Goal: Check status: Check status

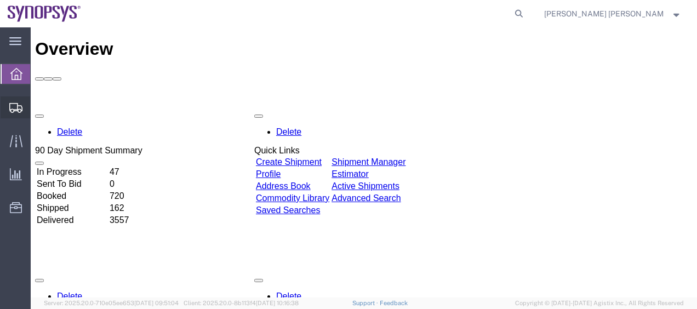
click at [0, 0] on span "Shipment Manager" at bounding box center [0, 0] width 0 height 0
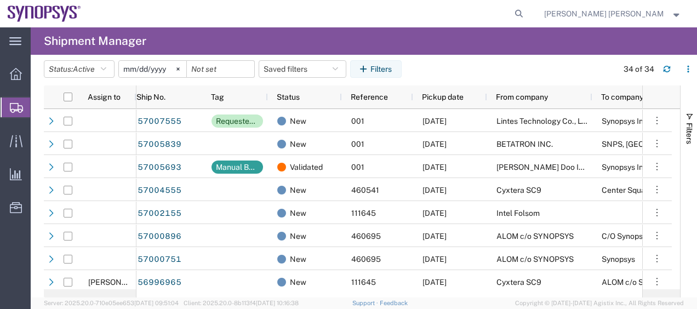
click at [449, 73] on agx-table-filter-chips "Status: Active Active All Approved Booked Canceled Delivered Denied New On Hold…" at bounding box center [328, 72] width 568 height 25
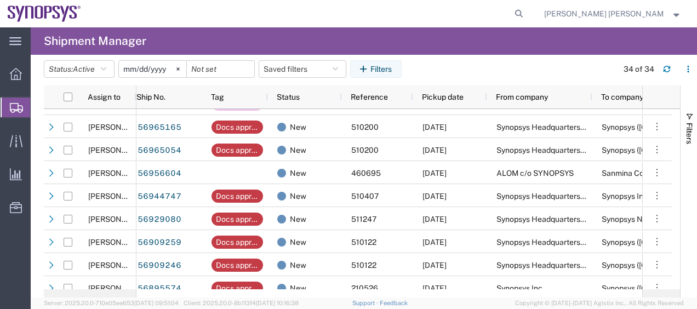
scroll to position [389, 0]
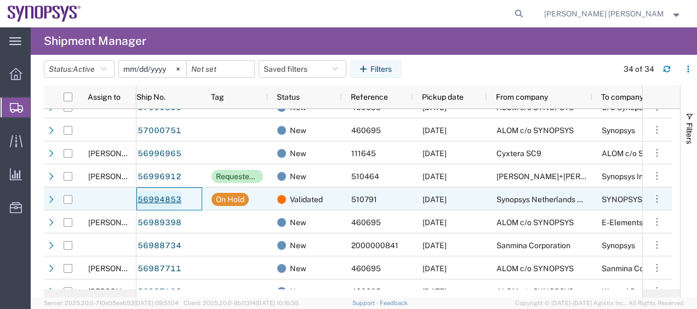
click at [171, 198] on link "56994853" at bounding box center [159, 200] width 45 height 18
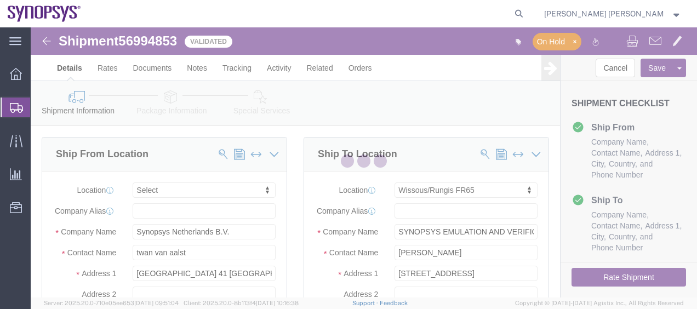
click at [294, 185] on div at bounding box center [364, 162] width 666 height 270
select select
select select "63109"
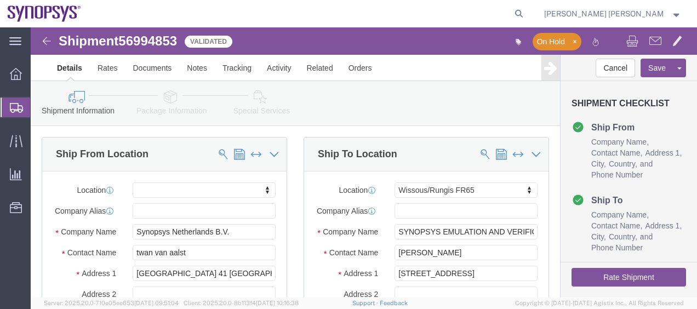
click div "Ship To Location Location Wissous/Rungis FR65 My Profile Location Aachen DE04 A…"
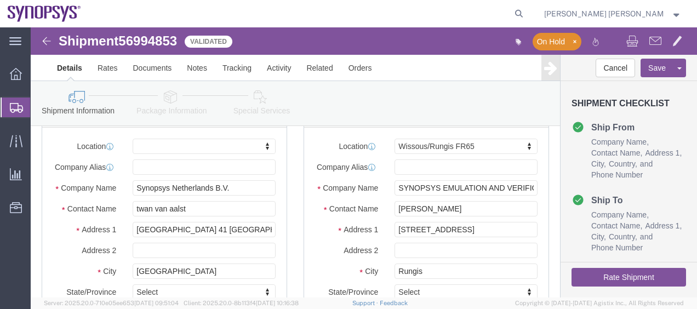
scroll to position [44, 0]
click div "Shipment Information Package Information Special Services"
click link "Package Information"
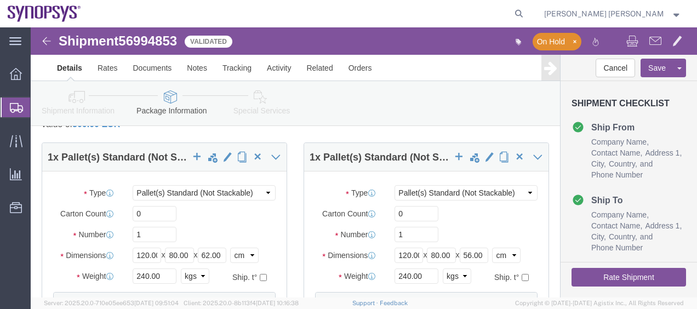
click div "1 x Pallet(s) Standard (Not Stackable) Package Type Select Bale(s) Basket(s) Bo…"
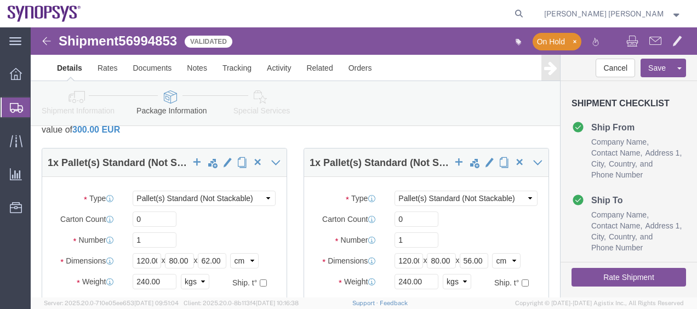
scroll to position [35, 0]
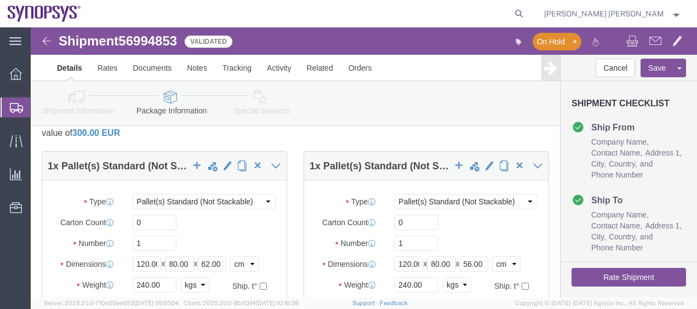
click icon
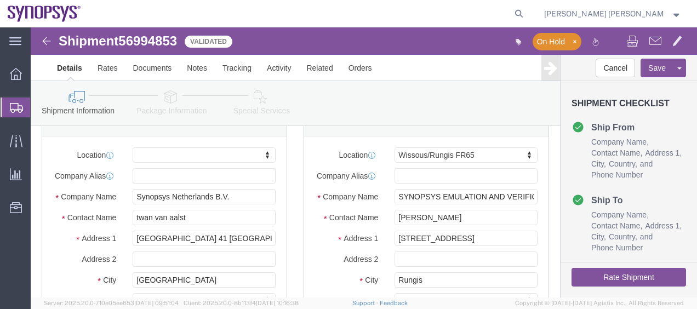
click div "Ship From Location Location My Profile Location Aachen DE04 Agrate Brianza IT01…"
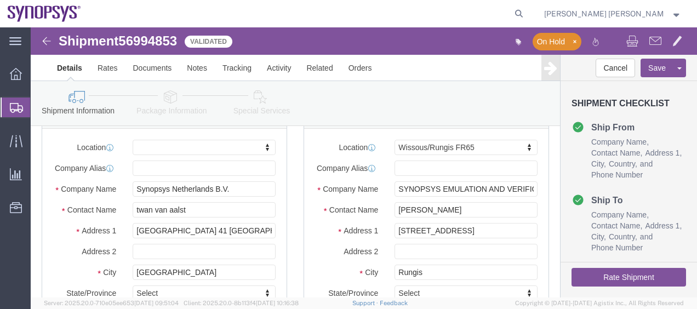
scroll to position [21, 0]
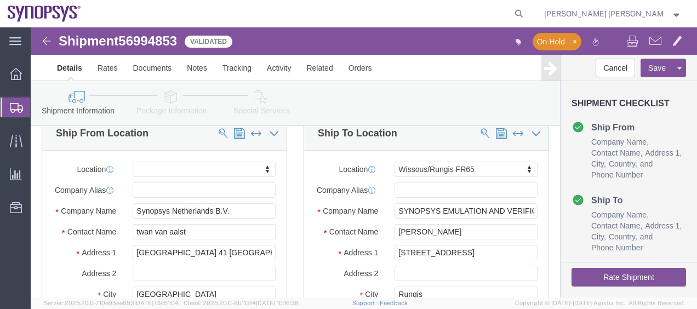
click icon
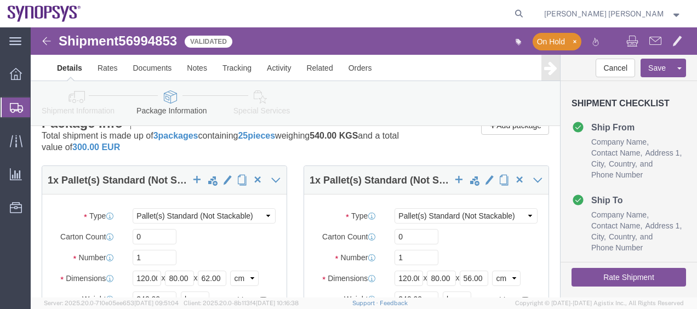
click div "1 x Pallet(s) Standard (Not Stackable) Package Type Select Bale(s) Basket(s) Bo…"
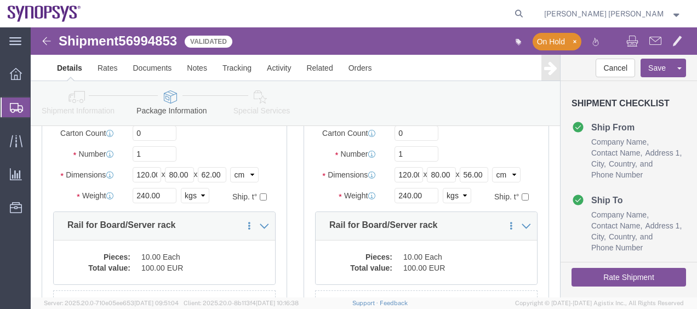
scroll to position [152, 0]
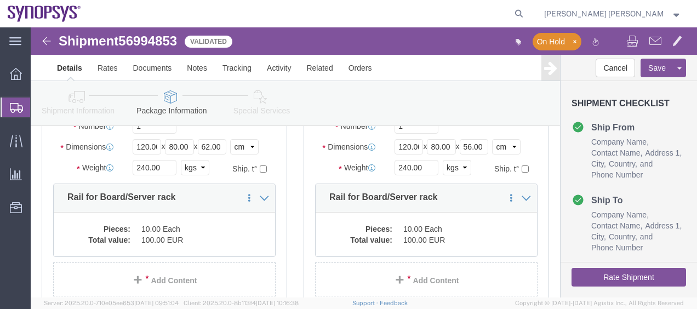
click div "1 x Pallet(s) Standard (Not Stackable) Package Type Select Bale(s) Basket(s) Bo…"
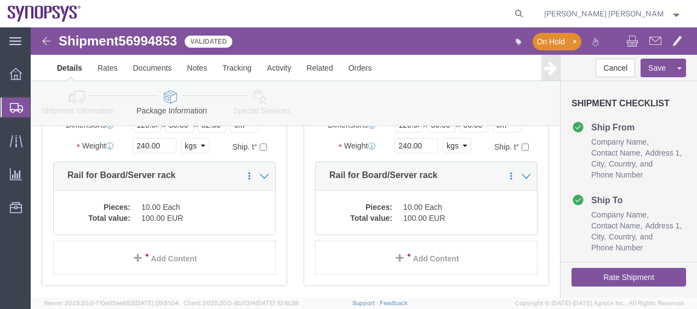
click div "1 x Pallet(s) Standard (Not Stackable) Package Type Select Bale(s) Basket(s) Bo…"
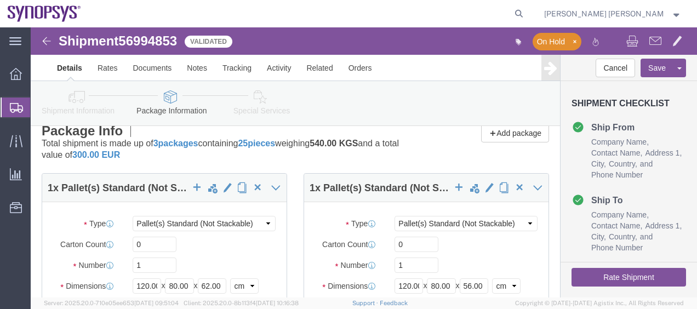
scroll to position [0, 0]
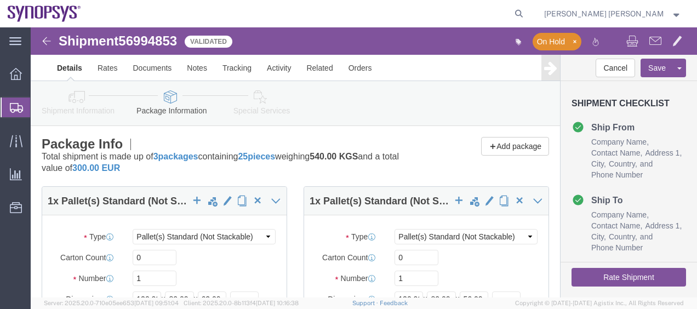
click link "Shipment Information"
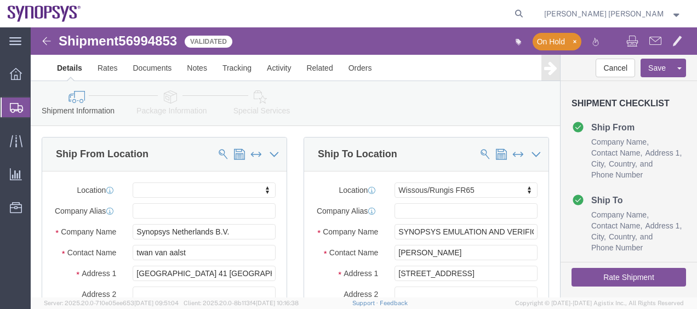
click div "Ship To Location Location Wissous/Rungis FR65 My Profile Location Aachen DE04 A…"
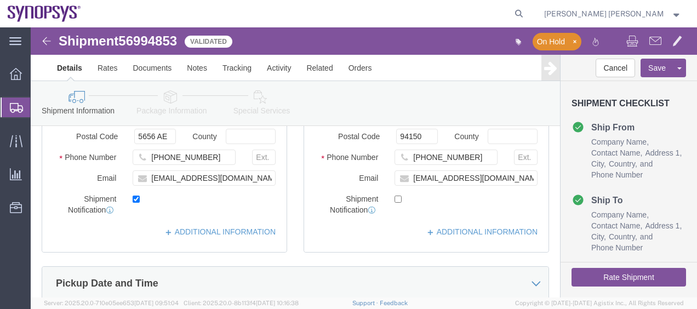
scroll to position [219, 0]
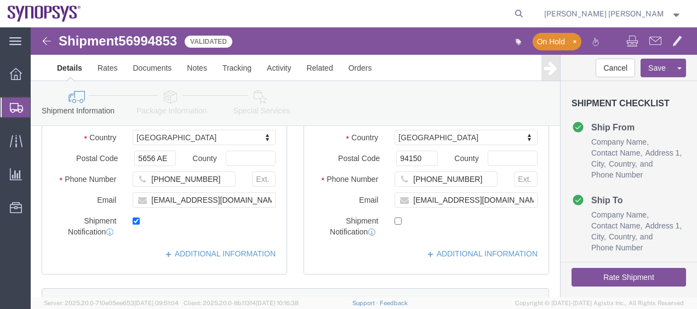
click div "Ship To Location Location Wissous/Rungis FR65 My Profile Location Aachen DE04 A…"
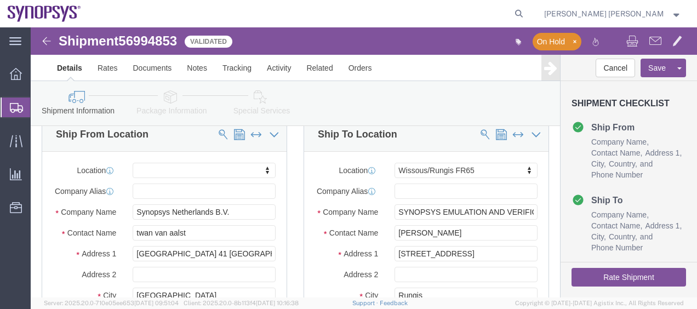
scroll to position [22, 0]
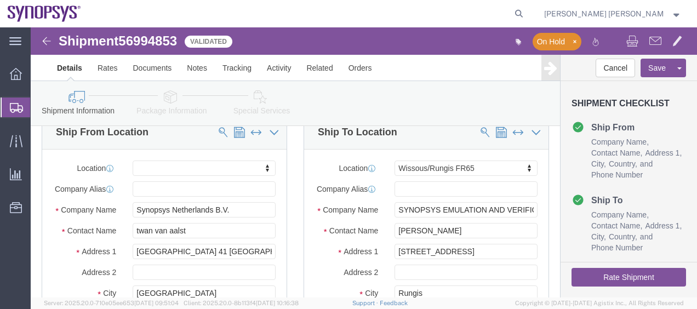
click div "Ship To Location Location Wissous/Rungis FR65 My Profile Location Aachen DE04 A…"
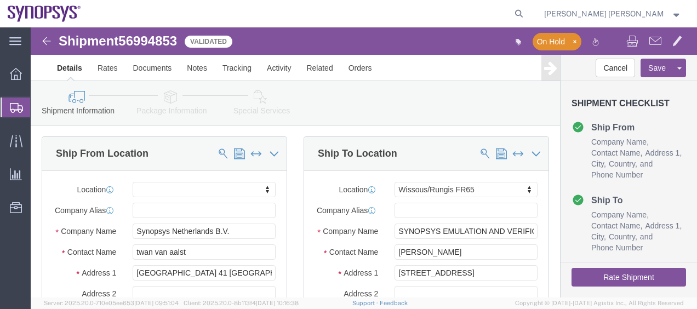
scroll to position [0, 0]
click div "Ship To Location Location Wissous/Rungis FR65 My Profile Location Aachen DE04 A…"
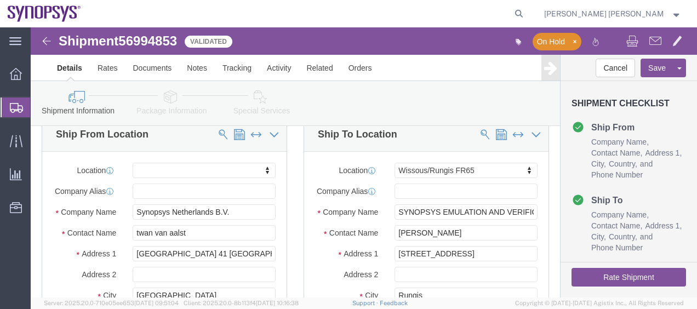
scroll to position [22, 0]
